Goal: Find specific page/section: Find specific page/section

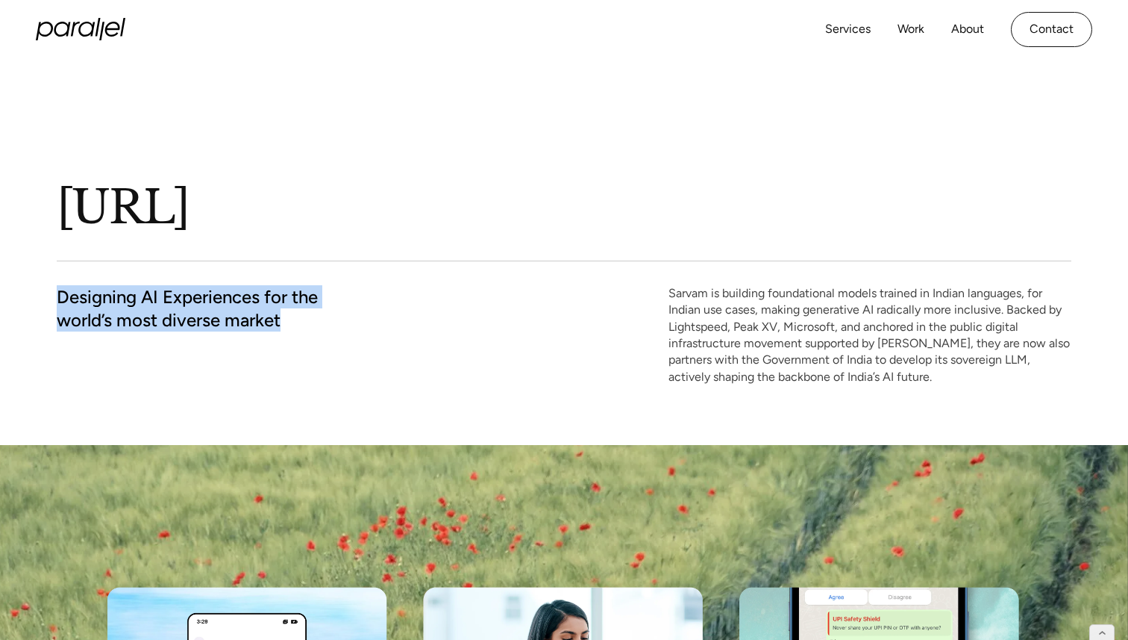
drag, startPoint x: 281, startPoint y: 322, endPoint x: 57, endPoint y: 295, distance: 225.6
click at [57, 295] on h2 "Designing AI Experiences for the world’s most diverse market" at bounding box center [187, 308] width 261 height 46
copy h2 "Designing AI Experiences for the world’s most diverse market"
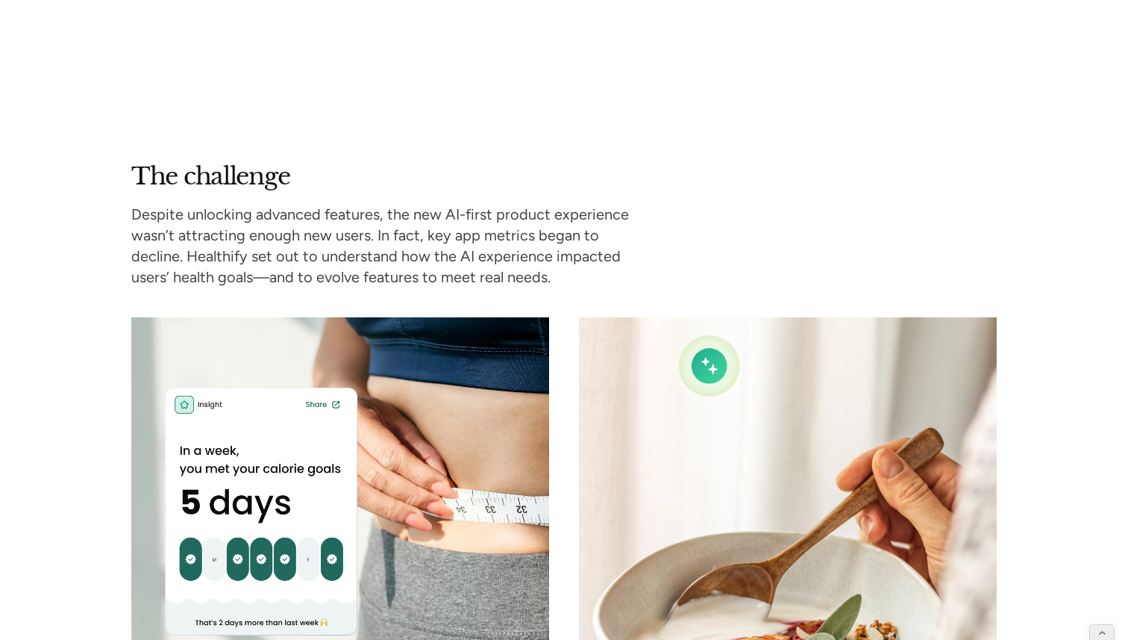
scroll to position [1909, 0]
